Goal: Check status: Check status

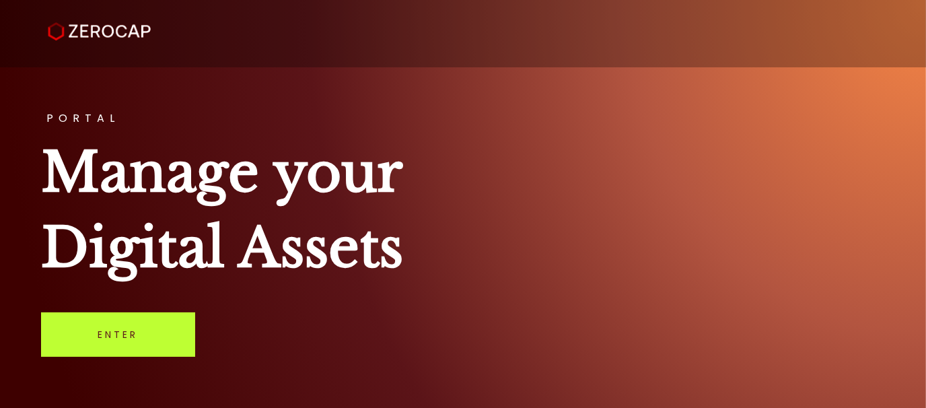
click at [146, 336] on link "Enter" at bounding box center [118, 334] width 154 height 44
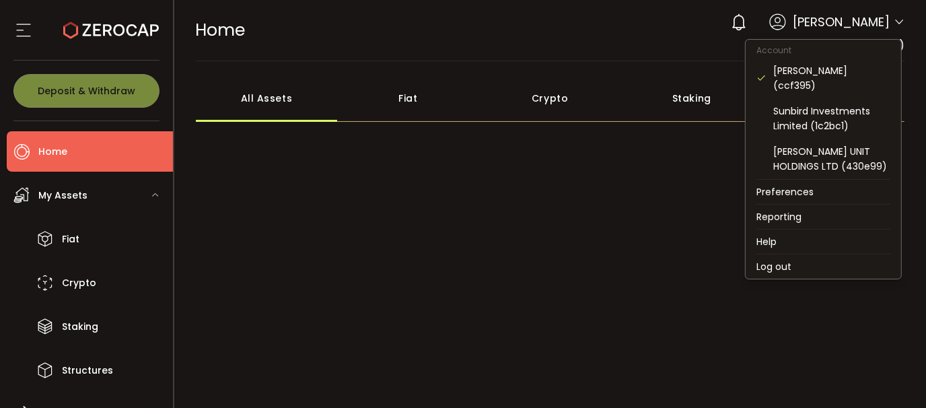
click at [894, 26] on icon at bounding box center [899, 22] width 11 height 11
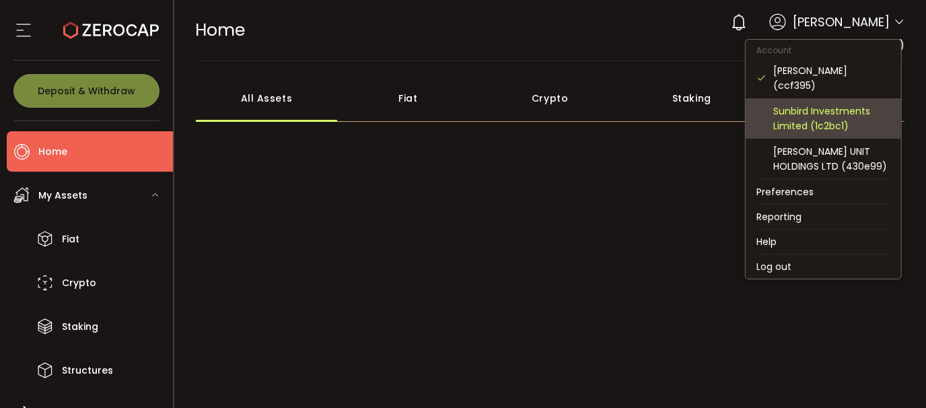
click at [847, 111] on div "Sunbird Investments Limited (1c2bc1)" at bounding box center [831, 119] width 117 height 30
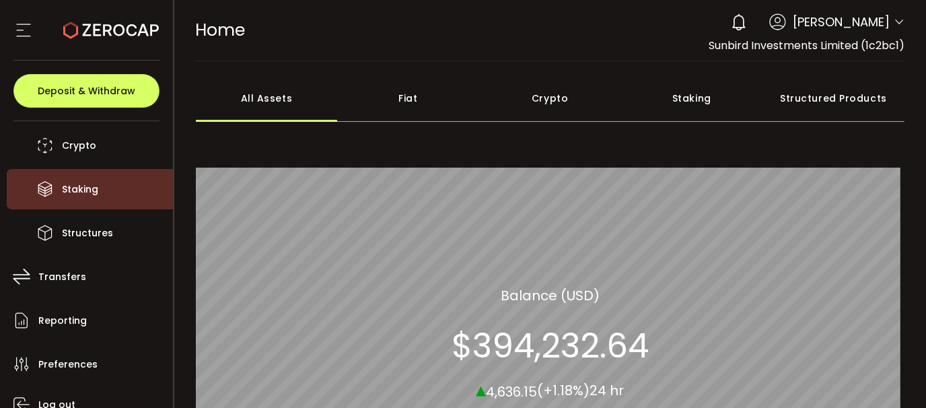
scroll to position [196, 0]
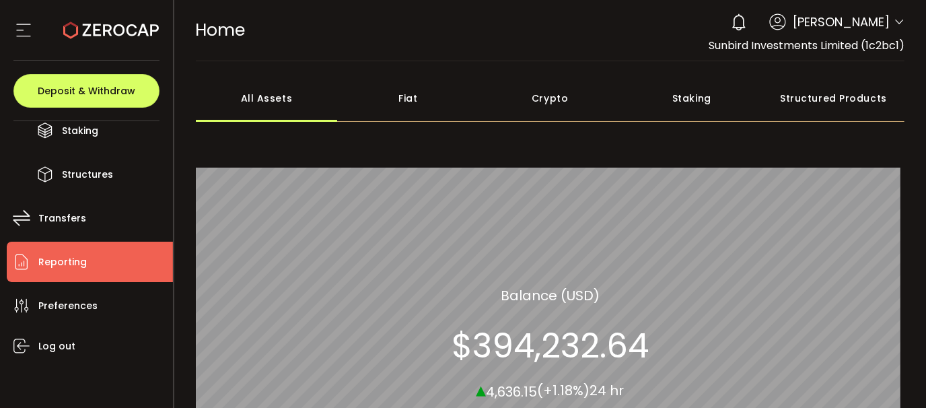
click at [79, 267] on span "Reporting" at bounding box center [62, 262] width 48 height 20
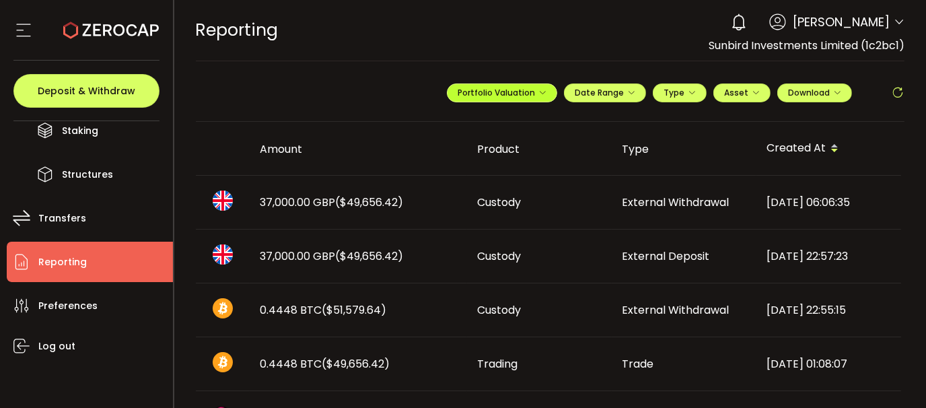
click at [542, 89] on icon "button" at bounding box center [542, 93] width 8 height 8
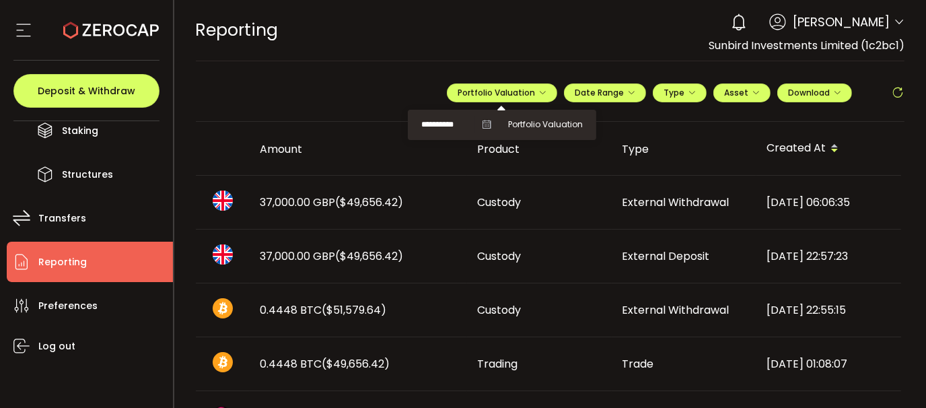
click at [482, 126] on icon at bounding box center [486, 124] width 9 height 9
click at [441, 123] on input "**********" at bounding box center [448, 124] width 54 height 17
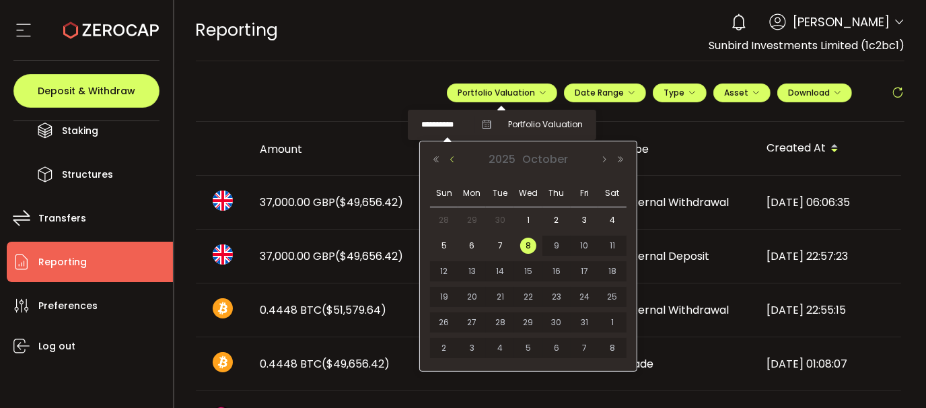
click at [452, 163] on button "Previous Month" at bounding box center [452, 159] width 16 height 9
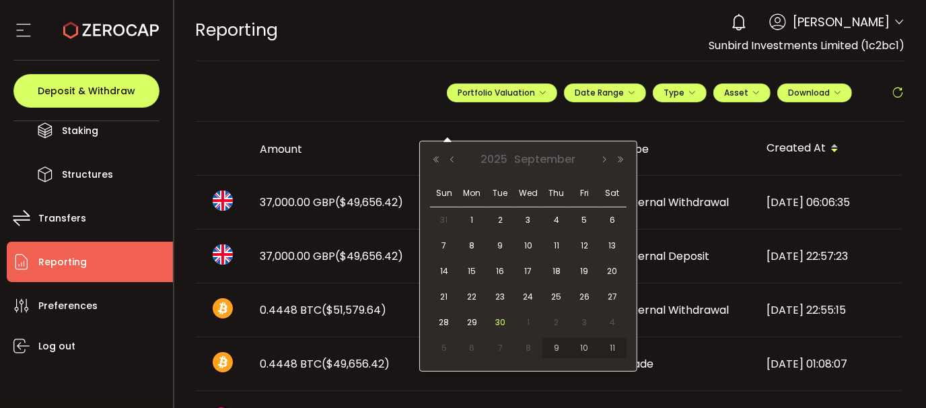
click at [502, 322] on span "30" at bounding box center [500, 322] width 16 height 16
